Goal: Information Seeking & Learning: Learn about a topic

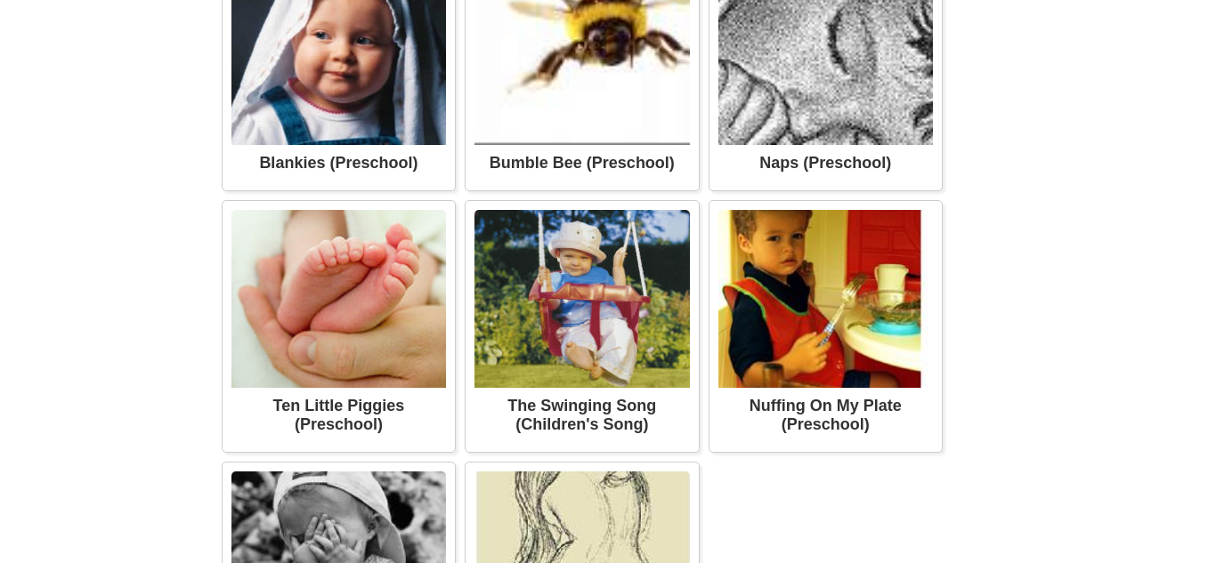
scroll to position [1396, 0]
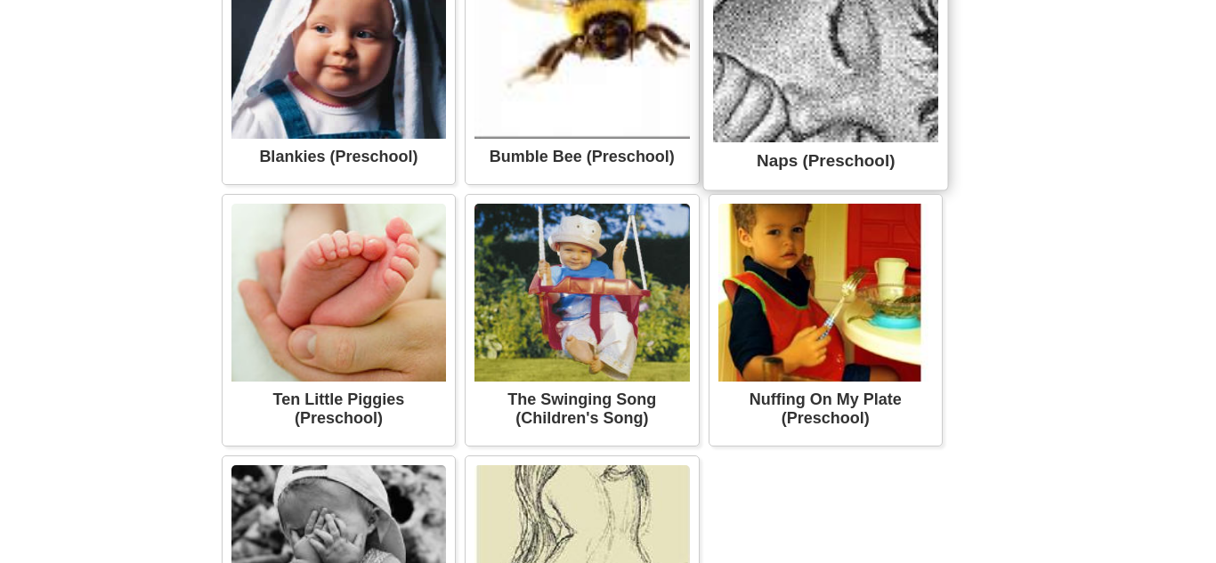
click at [908, 88] on img at bounding box center [826, 48] width 226 height 187
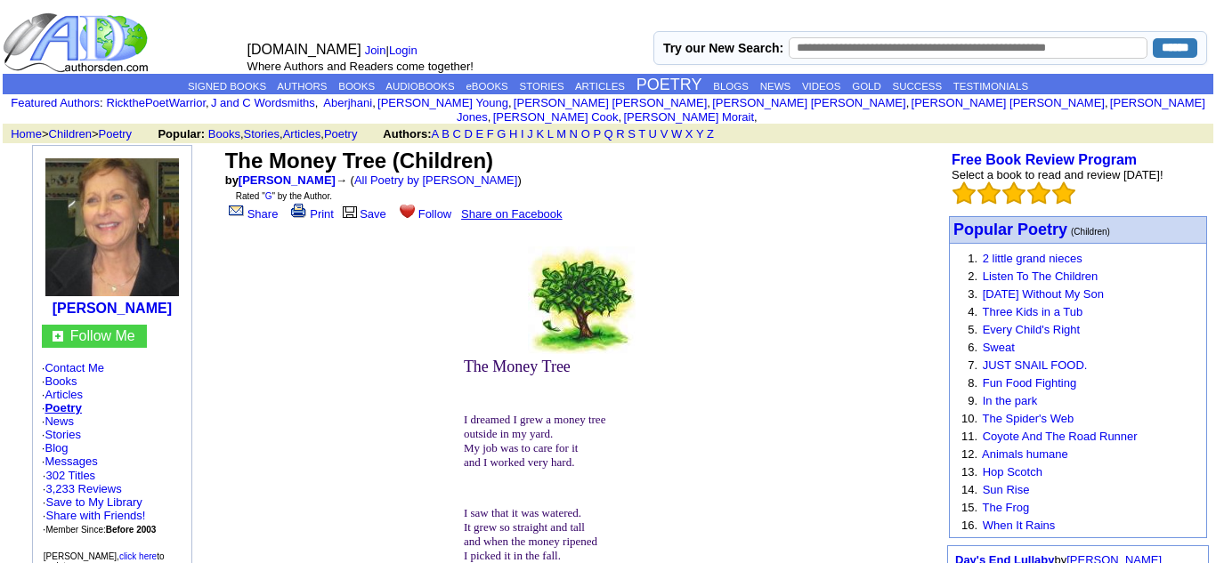
scroll to position [1396, 0]
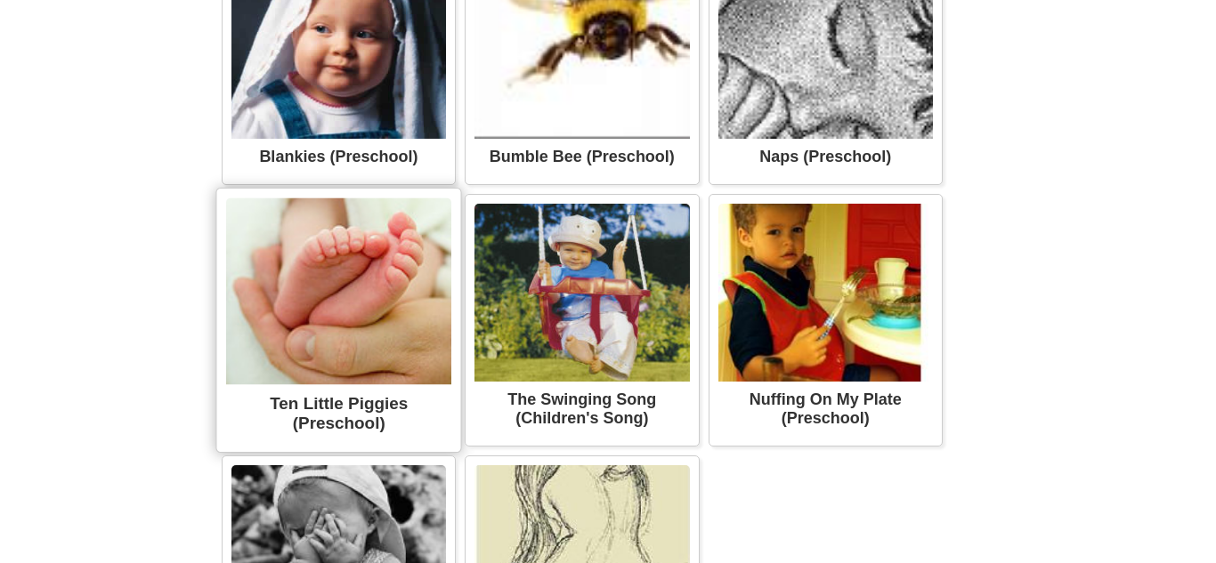
click at [310, 373] on img at bounding box center [339, 291] width 226 height 187
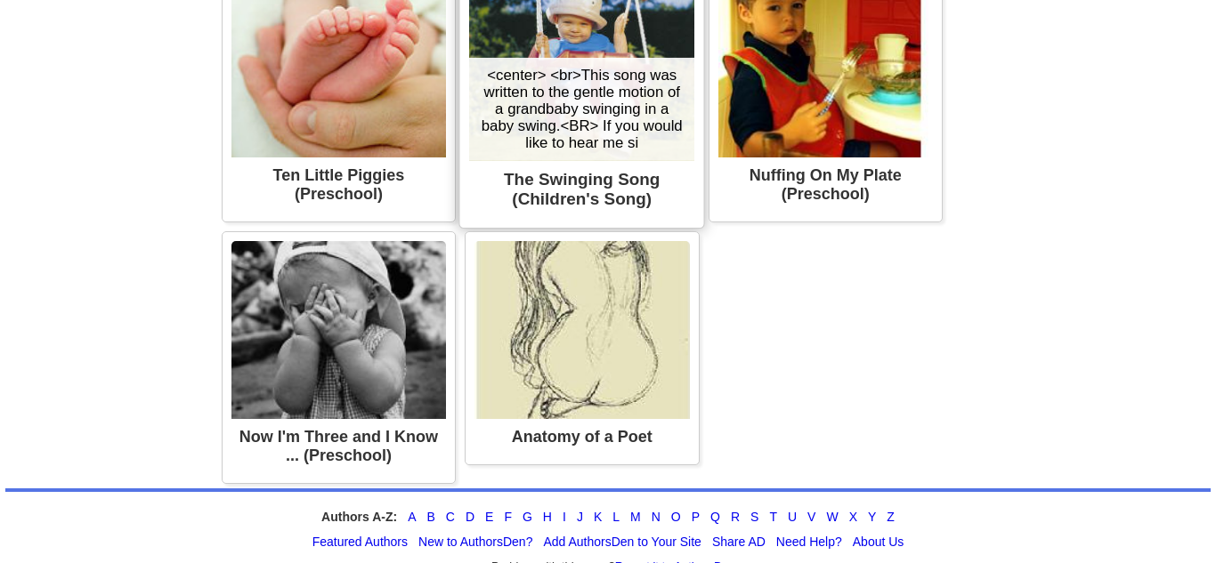
scroll to position [1622, 0]
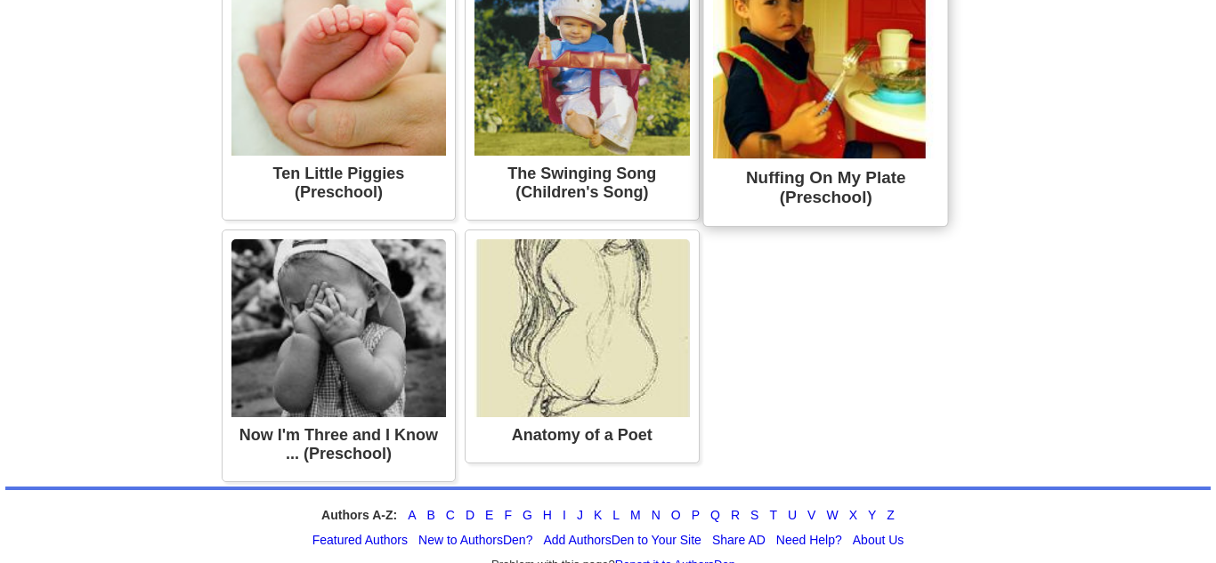
click at [744, 216] on div "Nuffing On My Plate (Preschool)" at bounding box center [826, 187] width 226 height 58
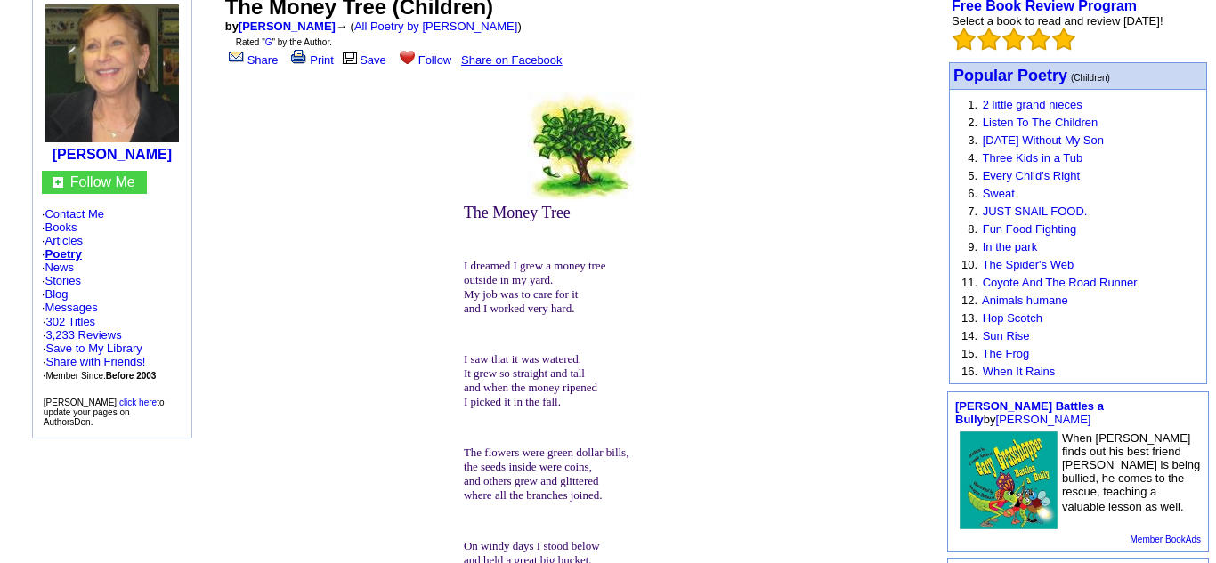
scroll to position [151, 0]
